Goal: Unclear

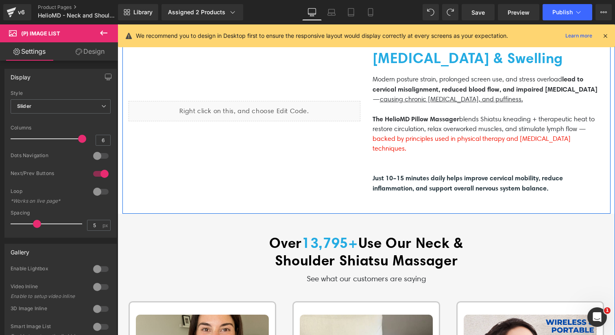
scroll to position [529, 0]
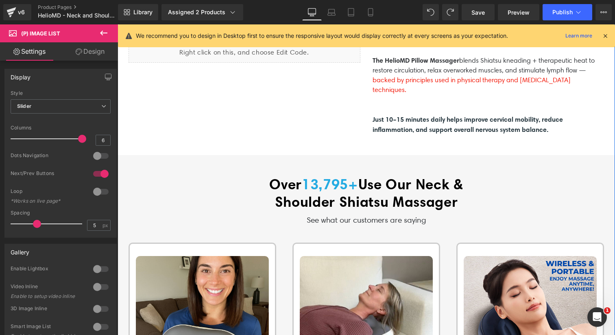
click at [289, 193] on span "Use Our Neck & Shoulder Shiatsu Massager" at bounding box center [369, 192] width 188 height 35
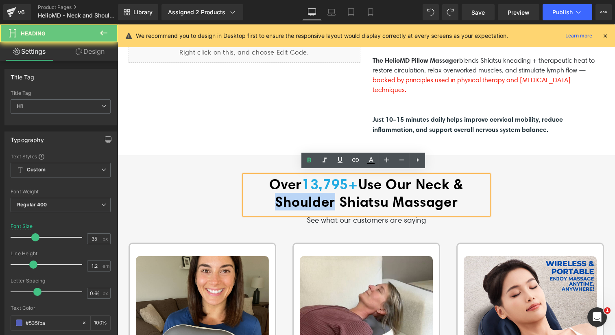
click at [289, 193] on span "Use Our Neck & Shoulder Shiatsu Massager" at bounding box center [369, 192] width 188 height 35
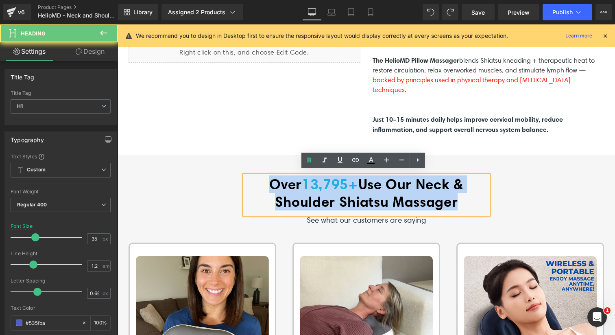
click at [289, 193] on span "Use Our Neck & Shoulder Shiatsu Massager" at bounding box center [369, 192] width 188 height 35
paste div
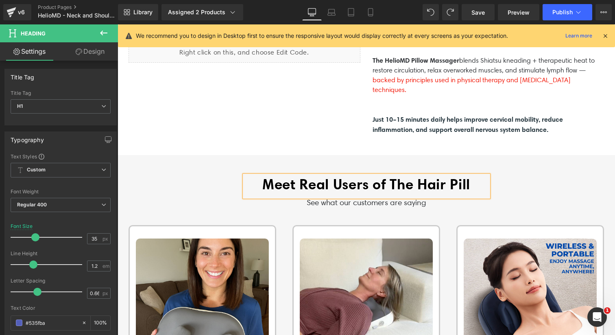
click at [401, 180] on b "Meet Real Users of The Hair Pill" at bounding box center [366, 183] width 208 height 17
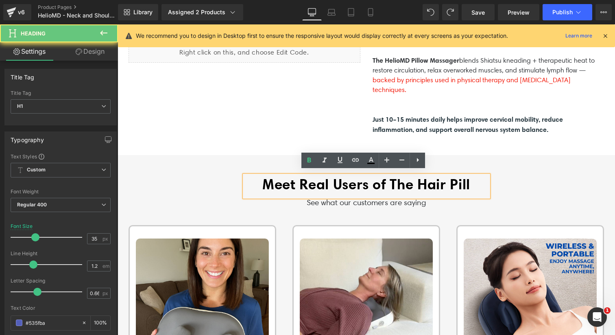
click at [381, 180] on b "Meet Real Users of The Hair Pill" at bounding box center [366, 183] width 208 height 17
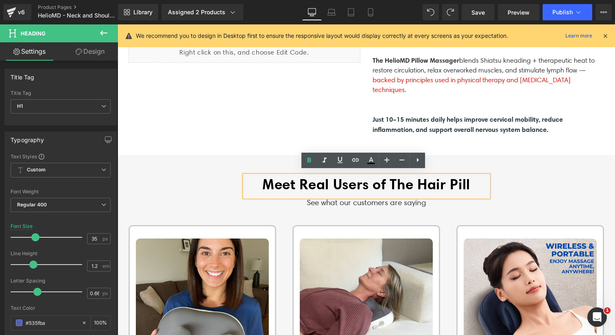
click at [393, 184] on b "Meet Real Users of The Hair Pill" at bounding box center [366, 183] width 208 height 17
drag, startPoint x: 388, startPoint y: 180, endPoint x: 469, endPoint y: 183, distance: 81.3
click at [469, 183] on b "Meet Real Users of The Hair Pill" at bounding box center [366, 183] width 208 height 17
drag, startPoint x: 422, startPoint y: 179, endPoint x: 474, endPoint y: 183, distance: 51.8
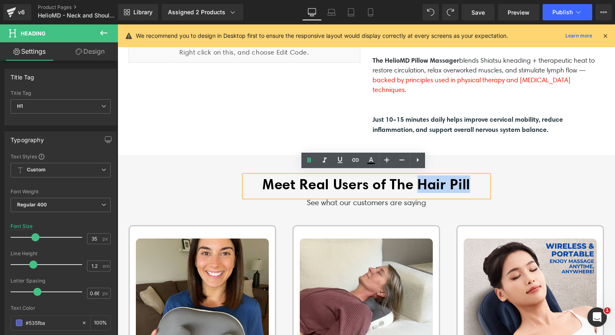
click at [470, 183] on b "Meet Real Users of The Hair Pill" at bounding box center [366, 183] width 208 height 17
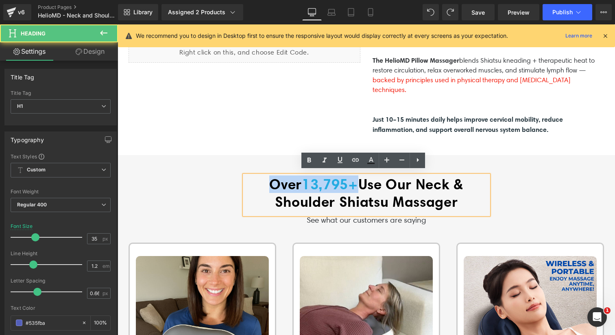
drag, startPoint x: 352, startPoint y: 178, endPoint x: 237, endPoint y: 176, distance: 114.2
click at [237, 176] on div "Over 13,795+ Use Our Neck & Shoulder Shiatsu Massager Heading See what our cust…" at bounding box center [366, 200] width 488 height 51
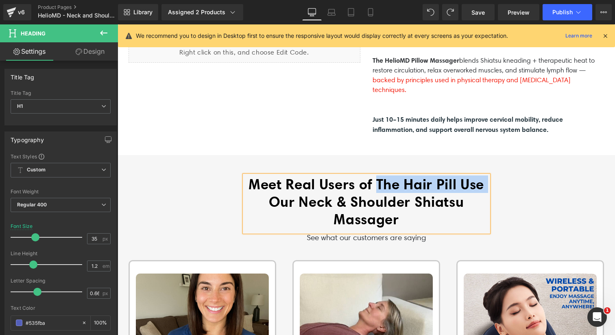
drag, startPoint x: 321, startPoint y: 196, endPoint x: 403, endPoint y: 176, distance: 84.7
click at [402, 176] on h1 "Meet Real Users of The Hair Pill Use Our Neck & Shoulder Shiatsu Massager" at bounding box center [366, 201] width 244 height 52
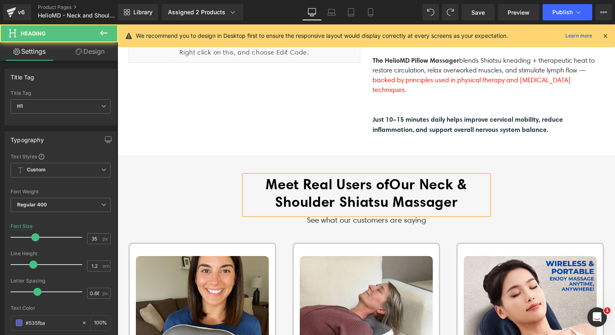
click at [402, 179] on span "Our Neck & Shoulder Shiatsu Massager" at bounding box center [371, 192] width 192 height 35
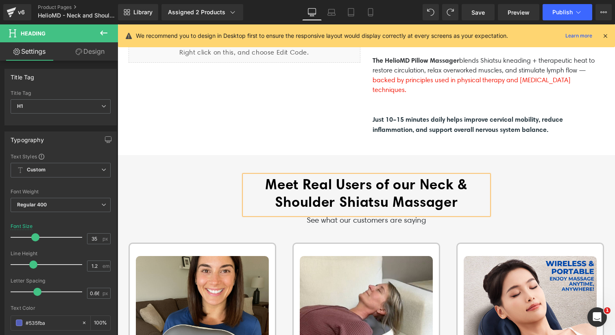
click at [470, 200] on h1 "Meet Real Users of o ur Neck & Shoulder Shiatsu Massager" at bounding box center [366, 192] width 244 height 35
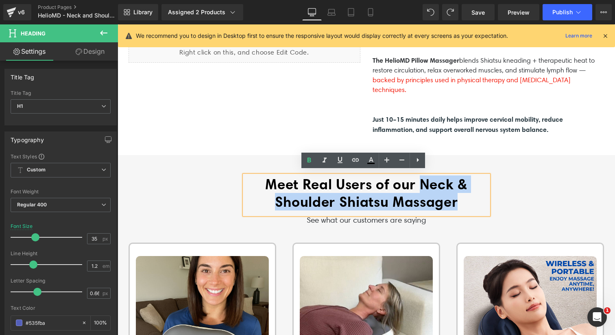
drag, startPoint x: 470, startPoint y: 201, endPoint x: 425, endPoint y: 185, distance: 48.2
click at [425, 185] on h1 "Meet Real Users of o ur Neck & Shoulder Shiatsu Massager" at bounding box center [366, 192] width 244 height 35
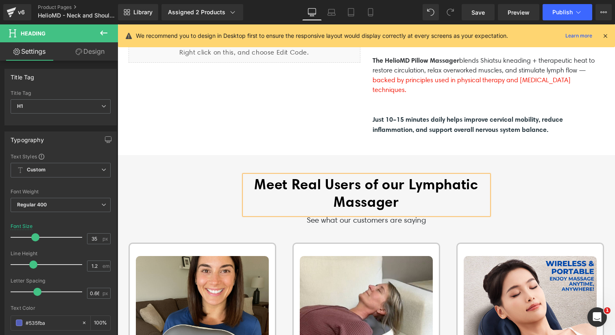
click at [210, 192] on div "Meet Real Users of o ur Lymphatic Massager Heading See what our customers are s…" at bounding box center [366, 200] width 488 height 51
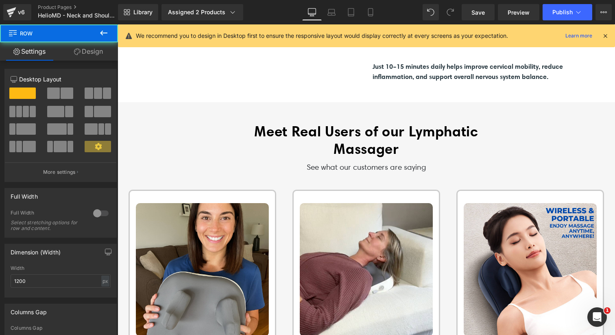
scroll to position [658, 0]
